Goal: Information Seeking & Learning: Learn about a topic

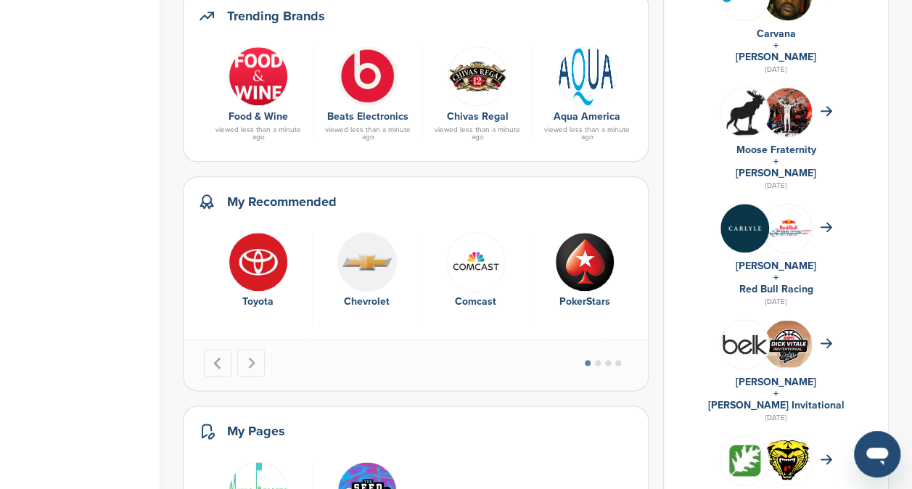
scroll to position [732, 0]
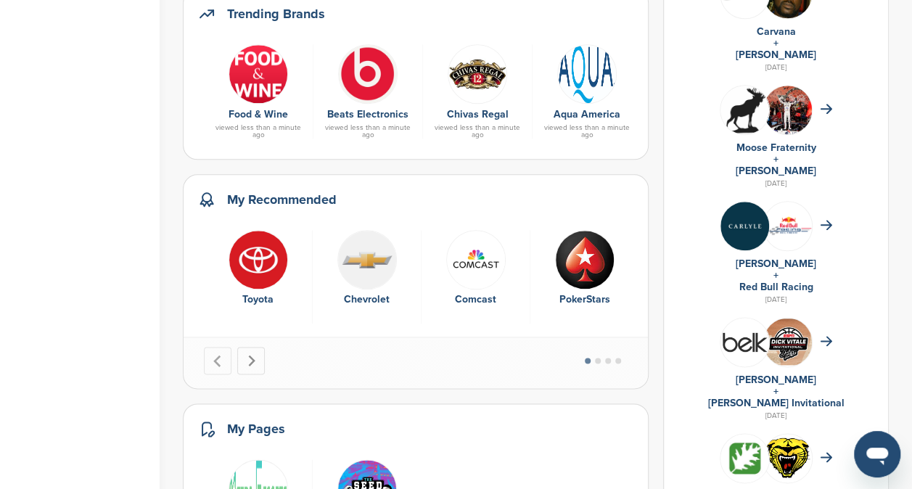
click at [249, 357] on icon "Next slide" at bounding box center [251, 361] width 12 height 12
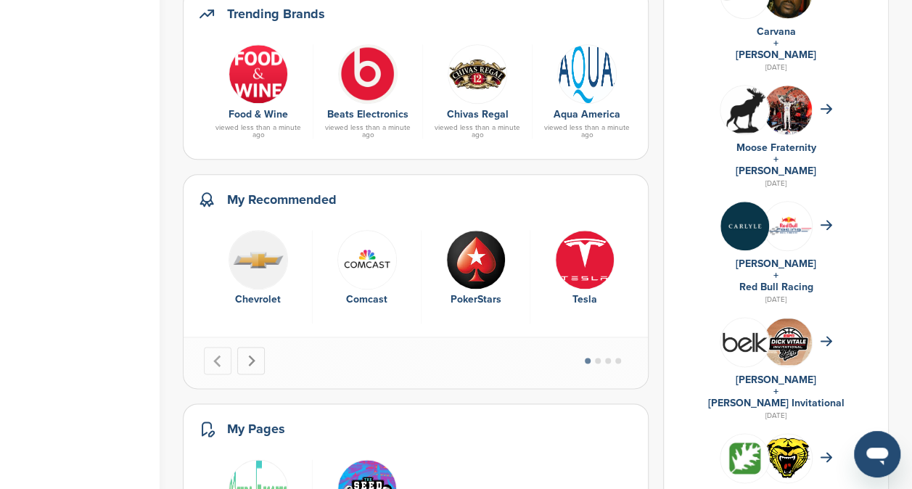
click at [249, 357] on icon "Next slide" at bounding box center [251, 361] width 12 height 12
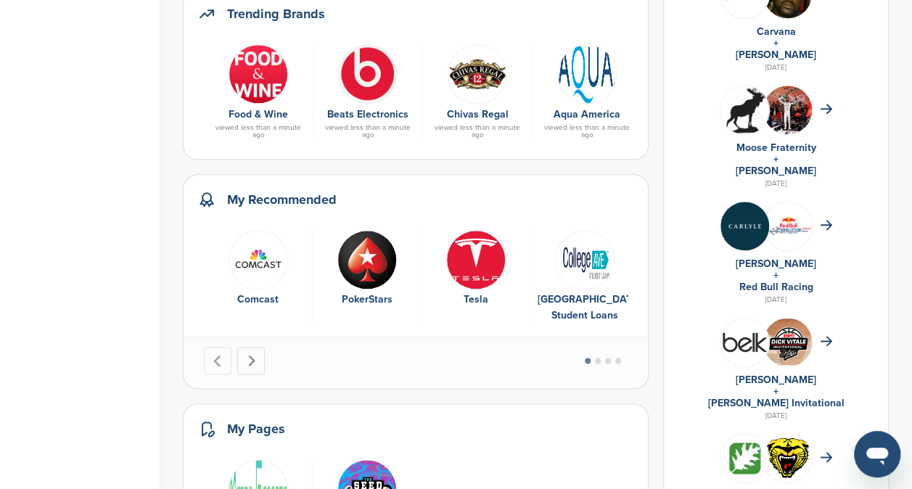
click at [249, 357] on icon "Next slide" at bounding box center [251, 361] width 12 height 12
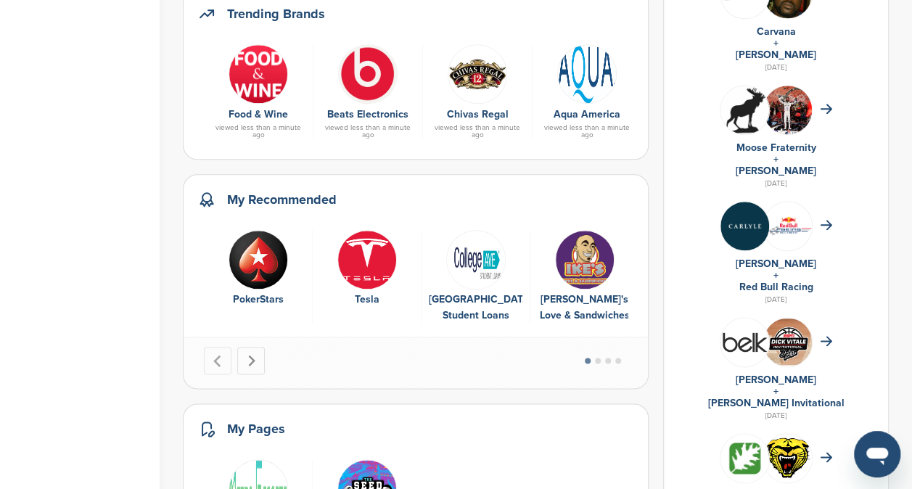
click at [249, 357] on icon "Next slide" at bounding box center [251, 361] width 12 height 12
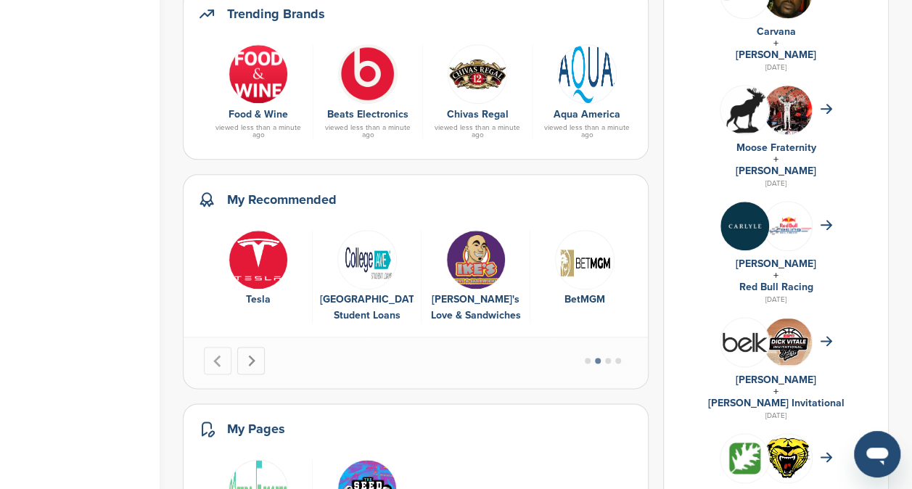
click at [249, 357] on icon "Next slide" at bounding box center [251, 361] width 12 height 12
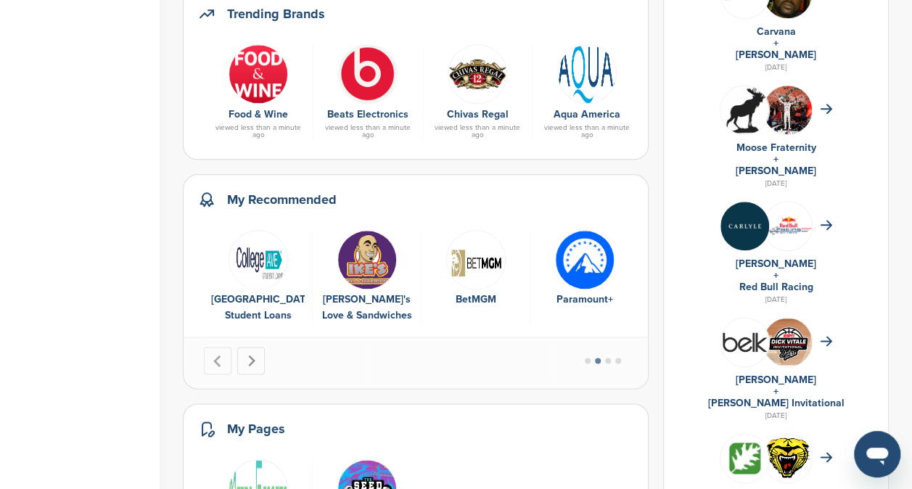
click at [249, 357] on icon "Next slide" at bounding box center [251, 361] width 12 height 12
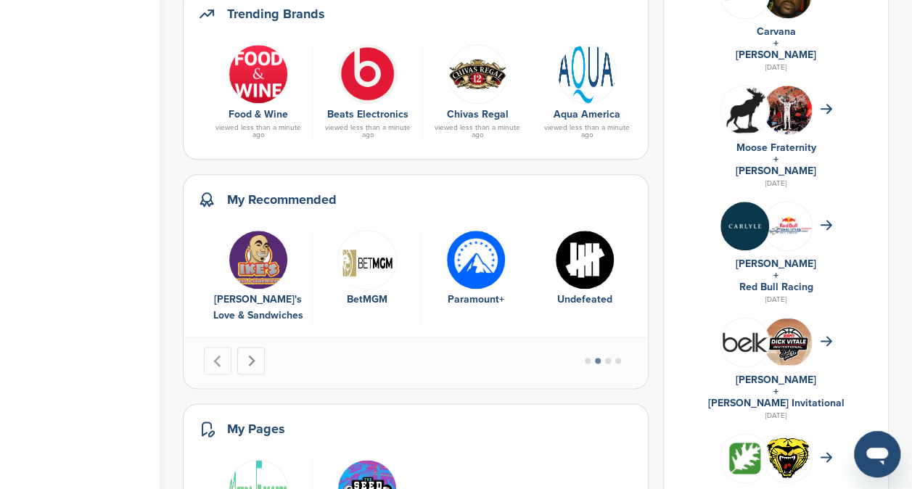
click at [249, 357] on icon "Next slide" at bounding box center [251, 361] width 12 height 12
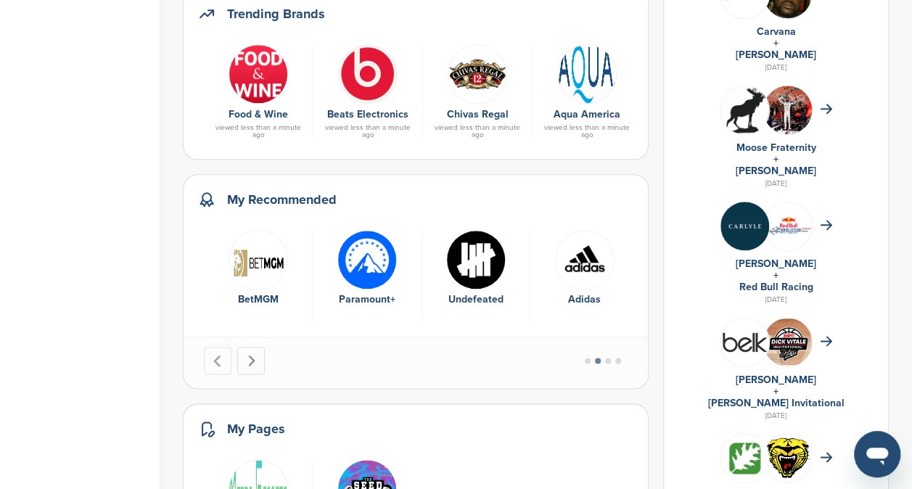
click at [249, 357] on icon "Next slide" at bounding box center [251, 361] width 12 height 12
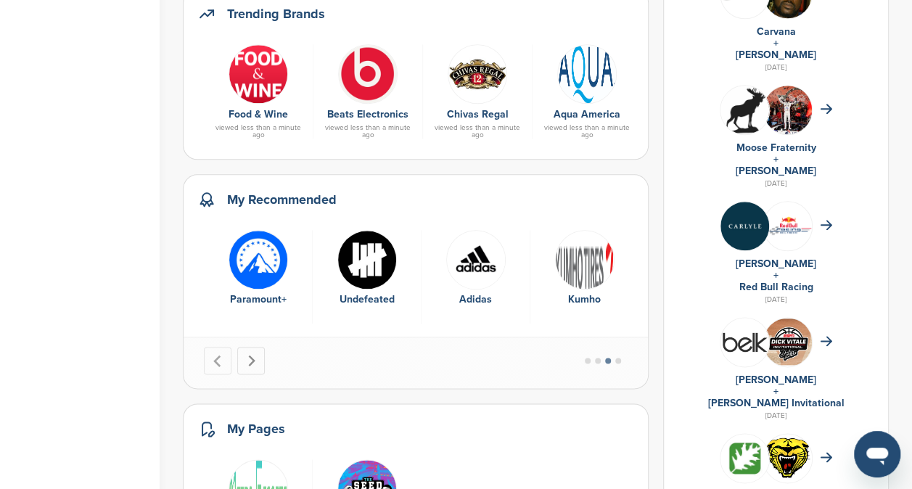
click at [249, 357] on icon "Next slide" at bounding box center [251, 361] width 12 height 12
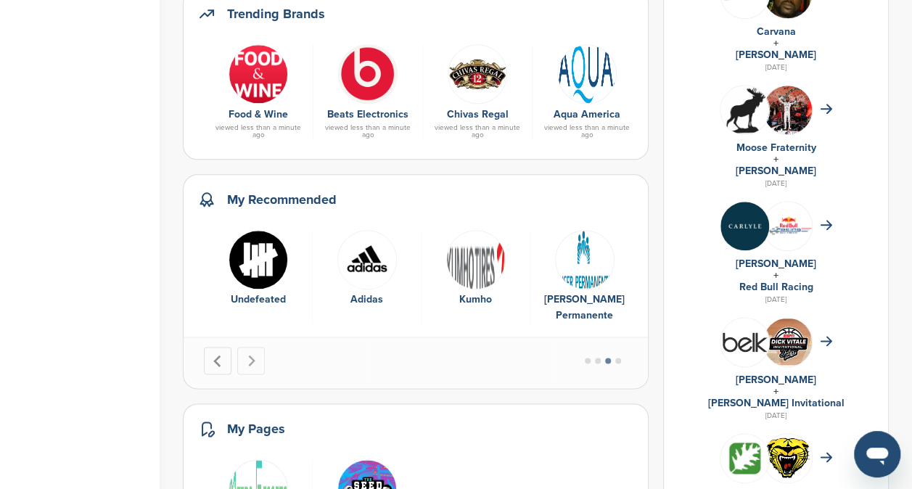
click at [228, 355] on button "Previous slide" at bounding box center [218, 361] width 28 height 28
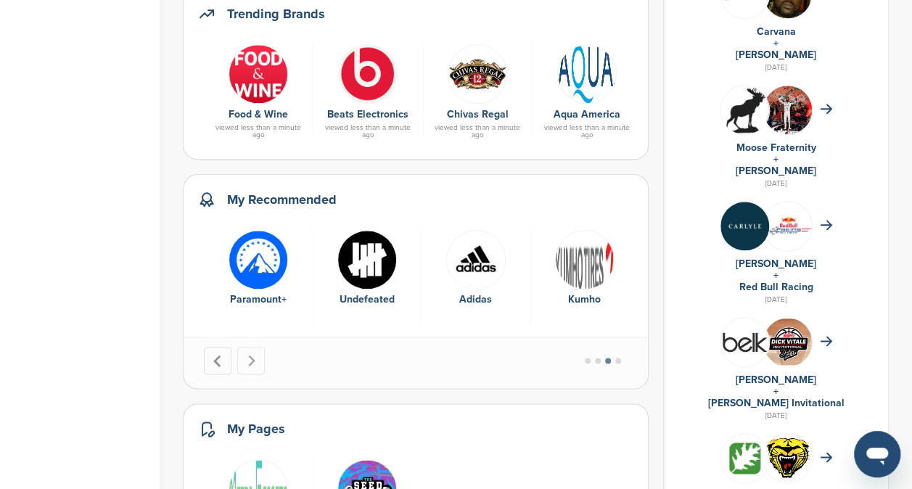
click at [228, 355] on button "Previous slide" at bounding box center [218, 361] width 28 height 28
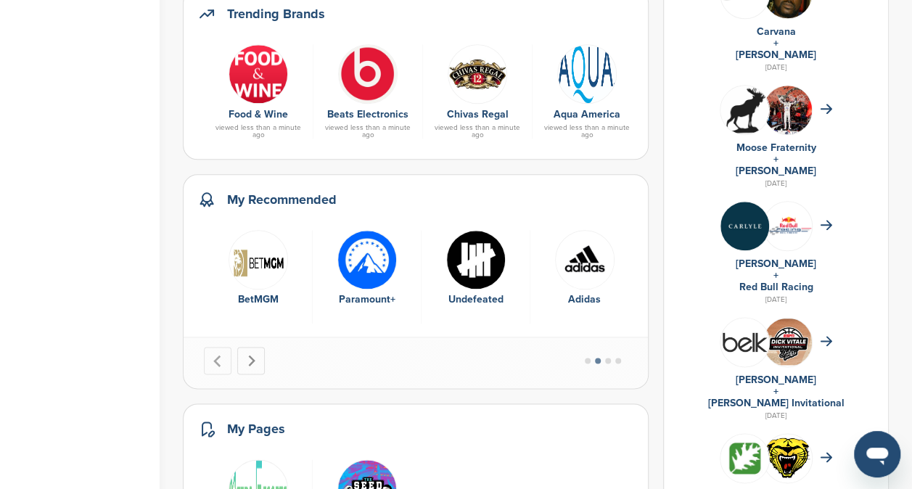
click at [248, 355] on icon "Next slide" at bounding box center [251, 361] width 12 height 12
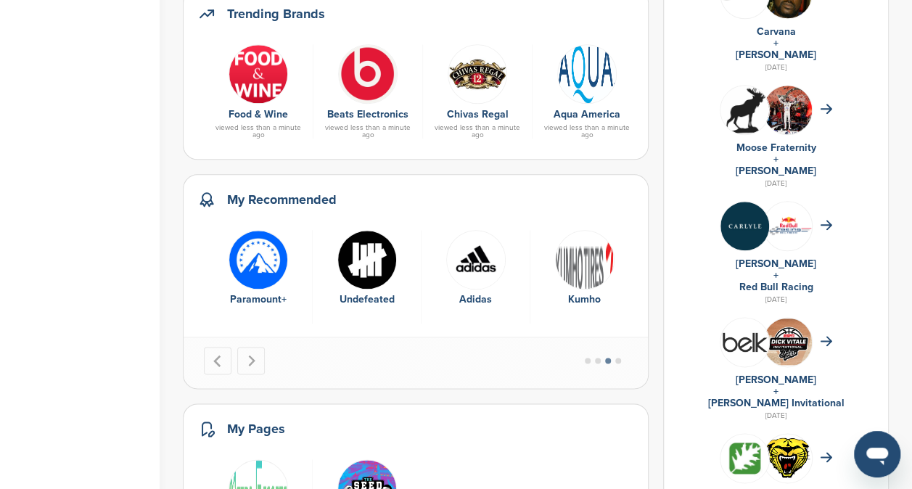
click at [349, 252] on img "10 of 15" at bounding box center [366, 259] width 59 height 59
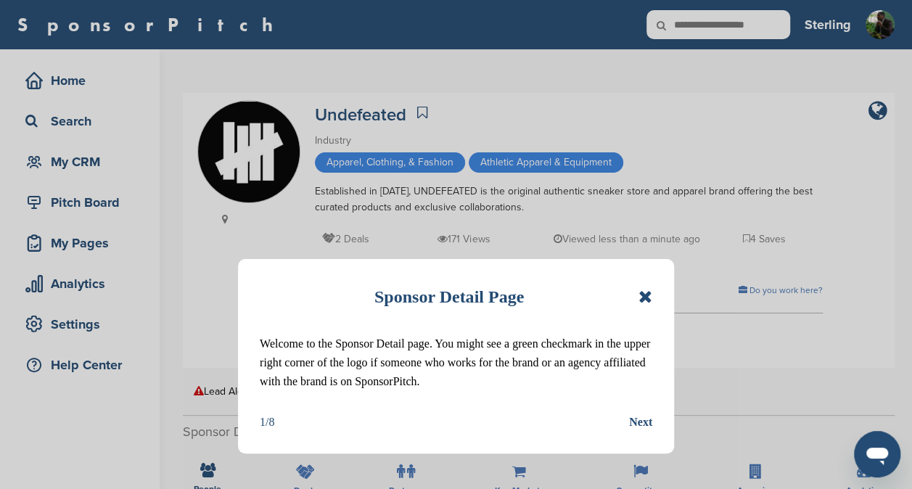
click at [637, 294] on div "Sponsor Detail Page" at bounding box center [456, 297] width 392 height 32
click at [640, 296] on icon at bounding box center [645, 296] width 14 height 17
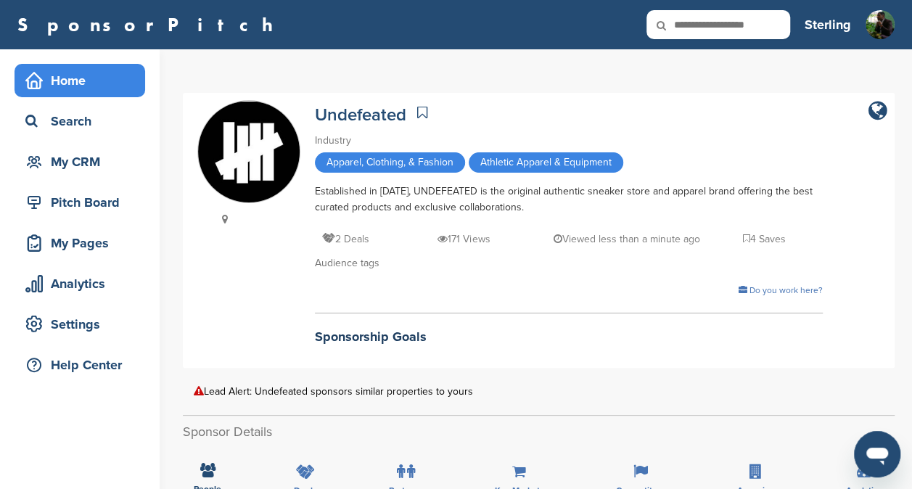
click at [54, 77] on div "Home" at bounding box center [83, 80] width 123 height 26
